Goal: Task Accomplishment & Management: Complete application form

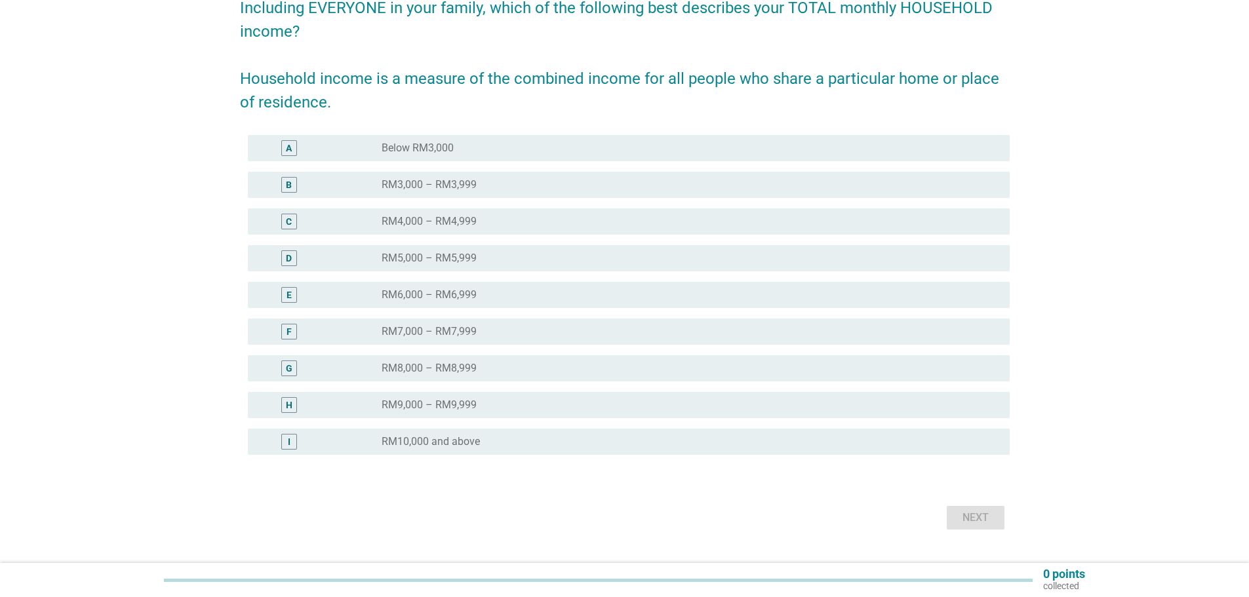
scroll to position [131, 0]
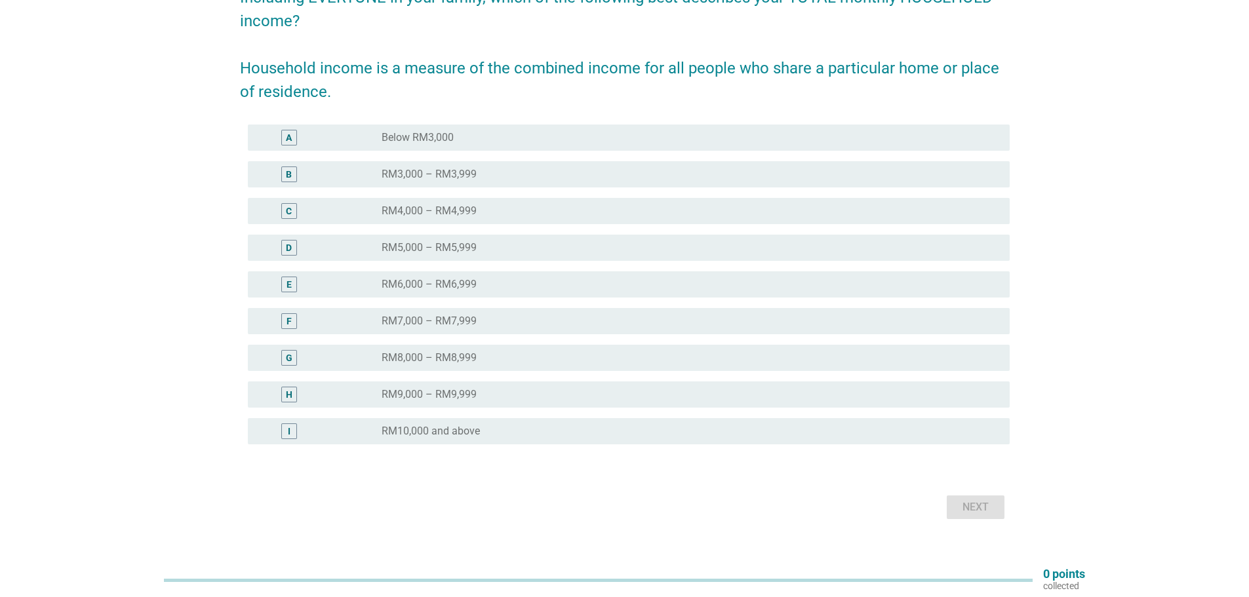
click at [462, 433] on label "RM10,000 and above" at bounding box center [430, 431] width 98 height 13
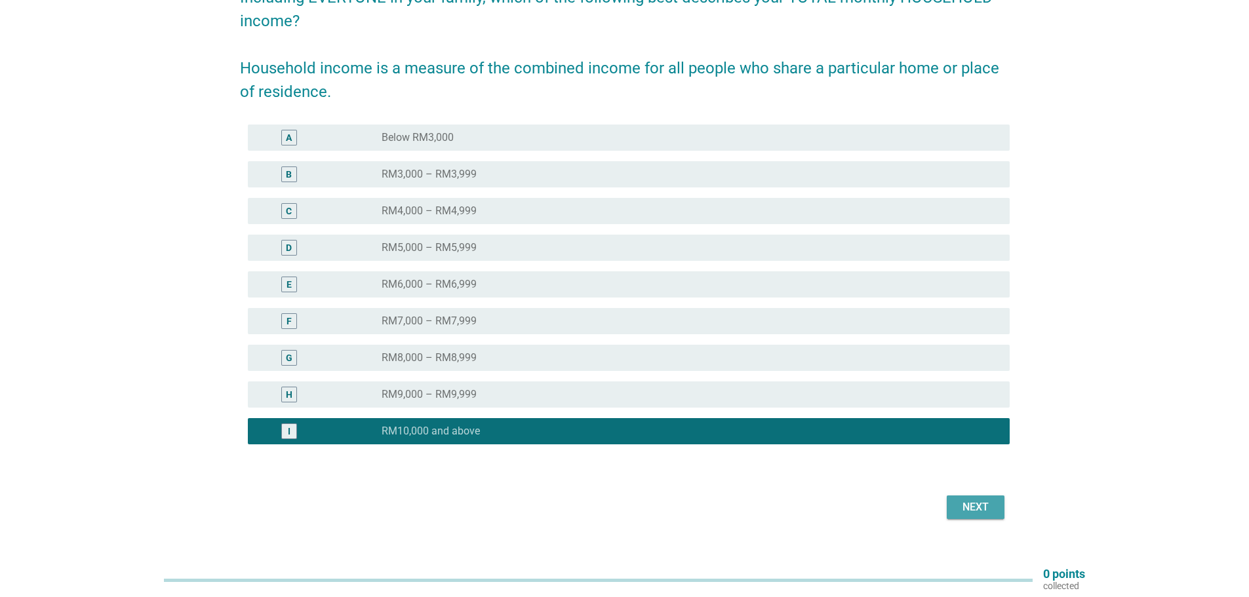
click at [985, 505] on div "Next" at bounding box center [975, 507] width 37 height 16
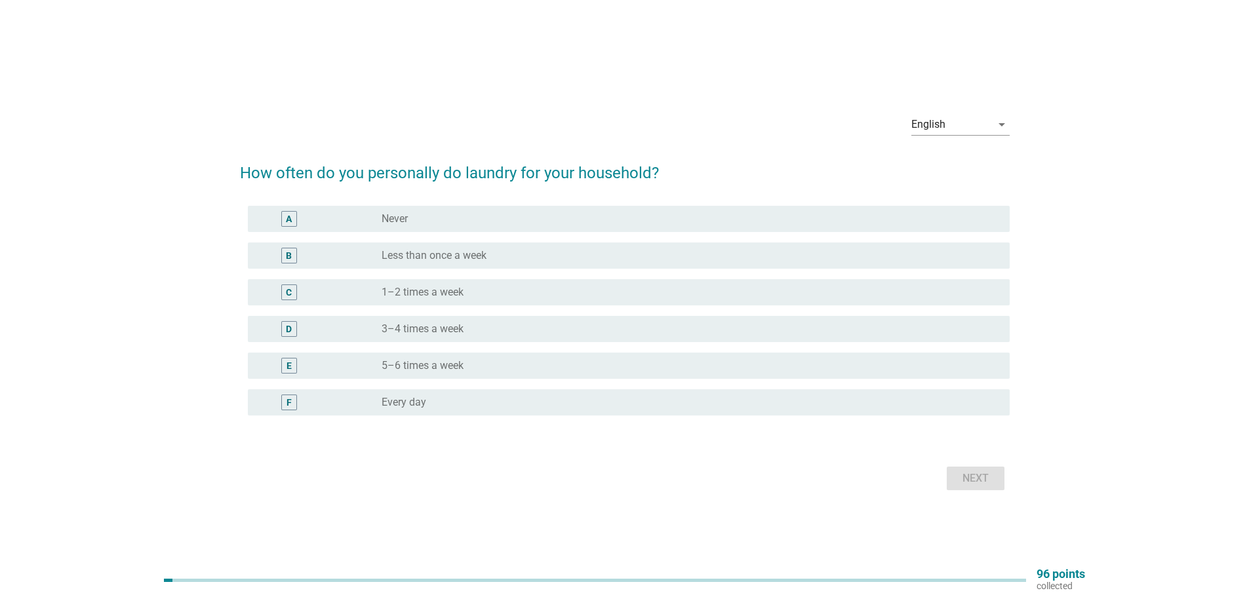
click at [422, 286] on label "1–2 times a week" at bounding box center [422, 292] width 82 height 13
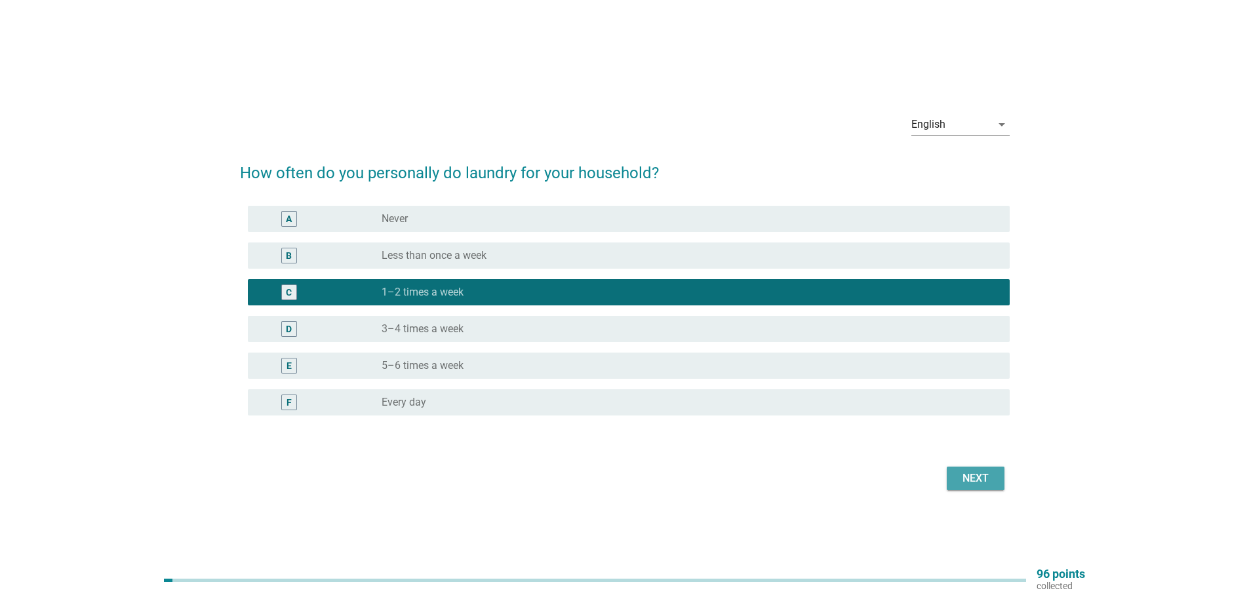
click at [980, 473] on div "Next" at bounding box center [975, 479] width 37 height 16
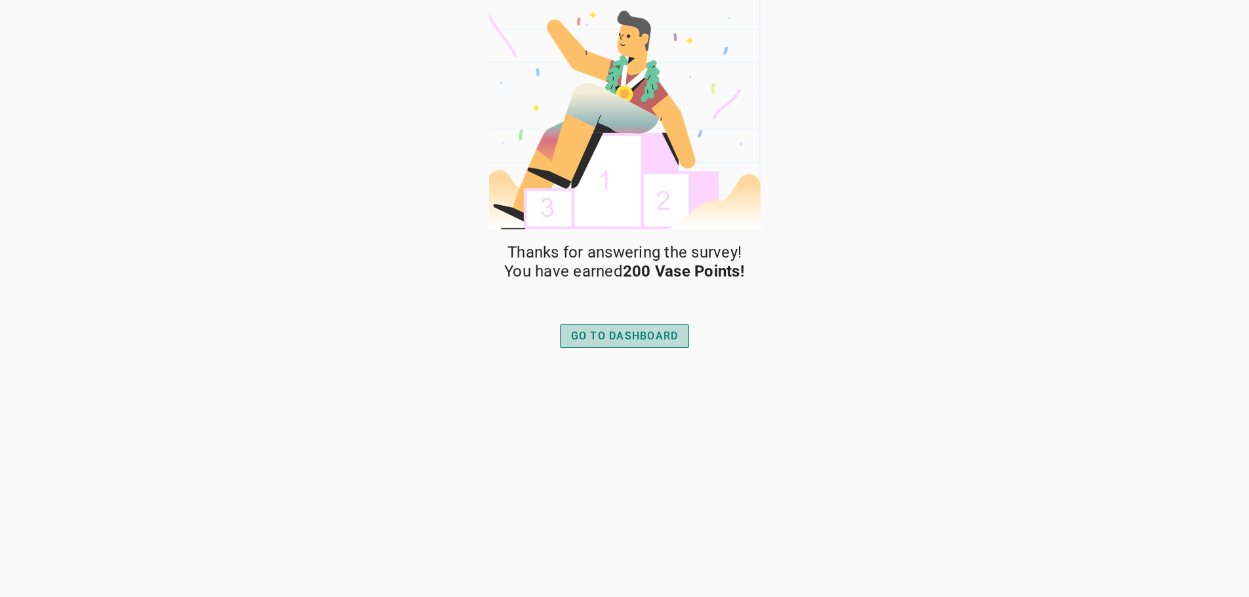
click at [655, 337] on div "GO TO DASHBOARD" at bounding box center [624, 336] width 107 height 16
click at [608, 334] on div "GO TO DASHBOARD" at bounding box center [624, 336] width 107 height 16
